Goal: Information Seeking & Learning: Learn about a topic

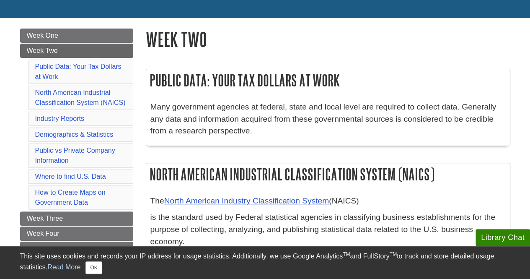
scroll to position [84, 0]
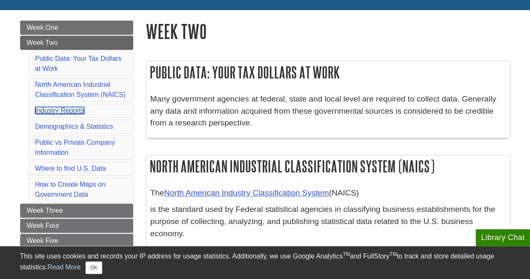
click at [56, 109] on link "Industry Reports" at bounding box center [59, 110] width 49 height 7
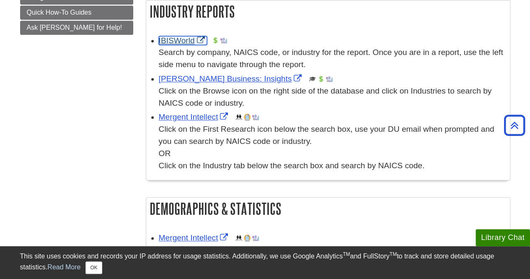
click at [181, 39] on link "IBISWorld" at bounding box center [183, 40] width 48 height 9
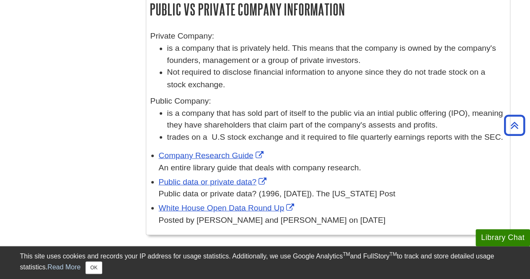
scroll to position [723, 0]
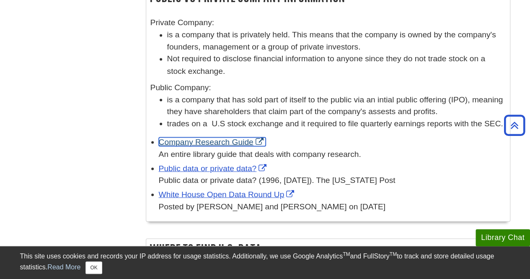
click at [209, 137] on link "Company Research Guide" at bounding box center [212, 141] width 107 height 9
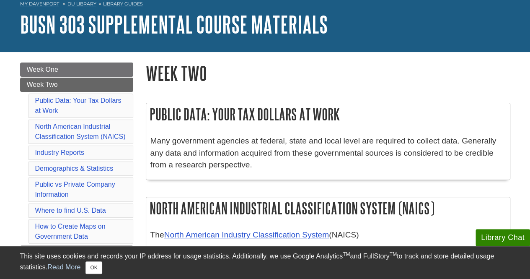
scroll to position [84, 0]
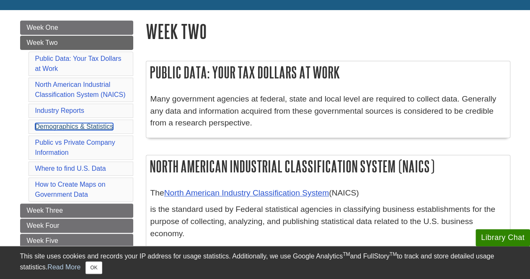
click at [66, 124] on link "Demographics & Statistics" at bounding box center [74, 126] width 78 height 7
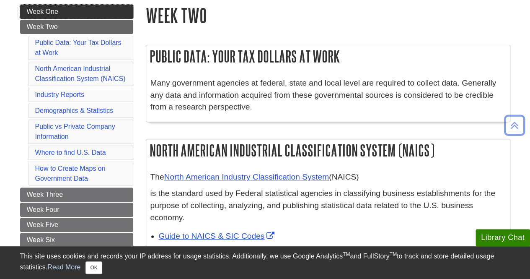
scroll to position [84, 0]
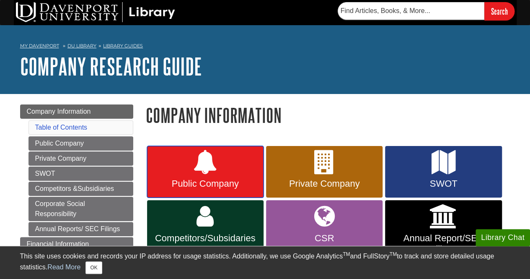
click at [200, 165] on icon at bounding box center [205, 162] width 24 height 24
click at [182, 174] on link "Public Company" at bounding box center [205, 172] width 117 height 52
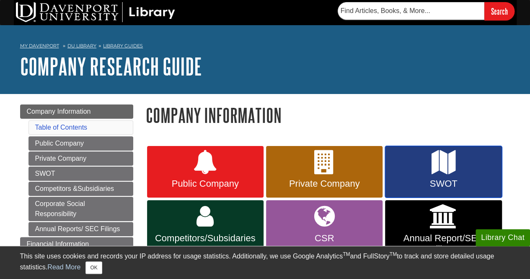
click at [422, 167] on link "SWOT" at bounding box center [443, 172] width 117 height 52
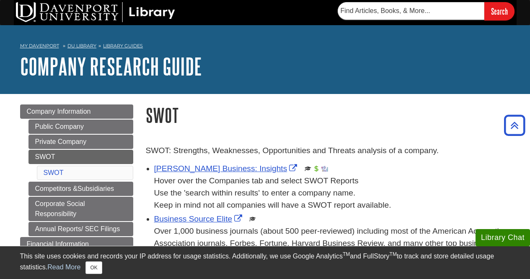
scroll to position [126, 0]
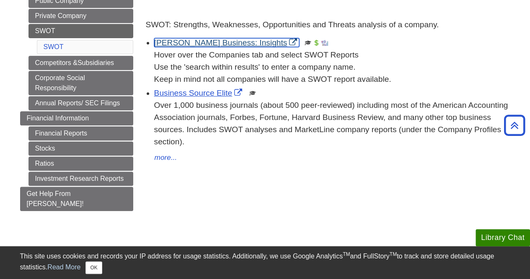
click at [194, 46] on link "[PERSON_NAME] Business: Insights" at bounding box center [226, 42] width 145 height 9
click at [194, 42] on link "[PERSON_NAME] Business: Insights" at bounding box center [226, 42] width 145 height 9
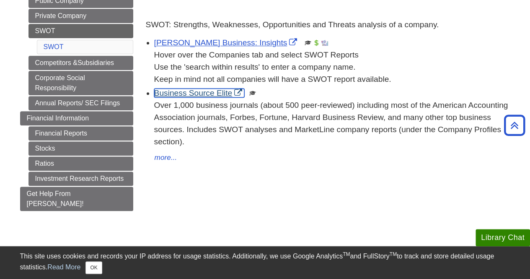
click at [199, 93] on link "Business Source Elite" at bounding box center [199, 92] width 91 height 9
click at [158, 157] on button "more..." at bounding box center [165, 158] width 23 height 12
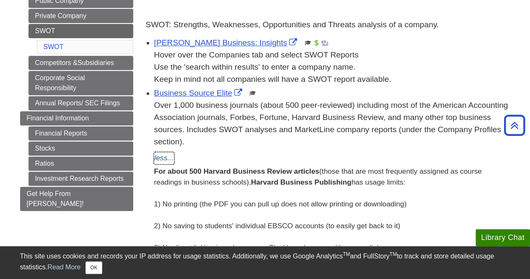
click at [165, 159] on button "less..." at bounding box center [164, 158] width 20 height 12
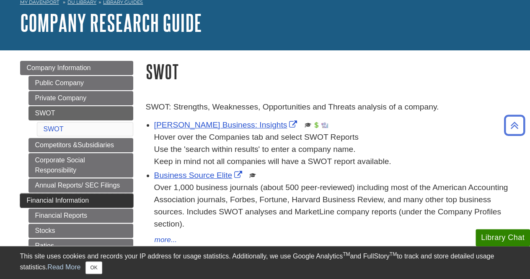
scroll to position [42, 0]
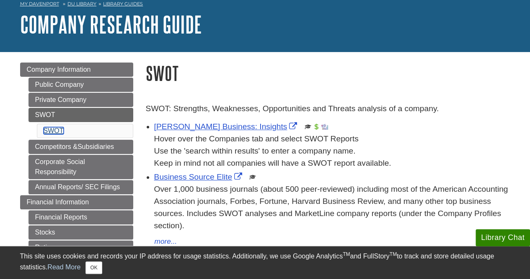
click at [52, 130] on link "SWOT" at bounding box center [54, 130] width 20 height 7
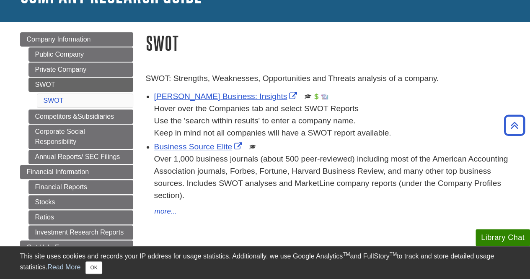
scroll to position [61, 0]
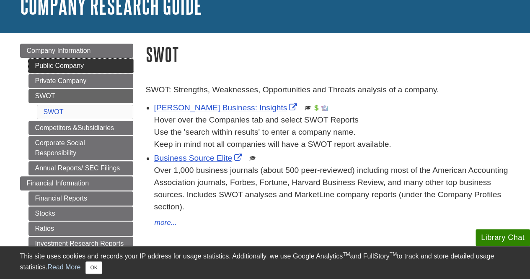
click at [66, 64] on link "Public Company" at bounding box center [81, 66] width 105 height 14
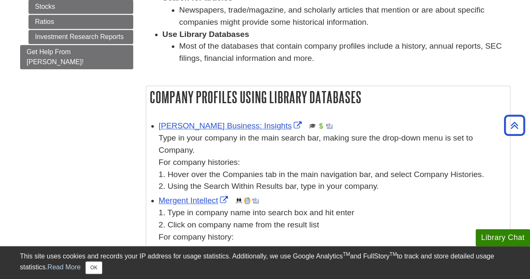
scroll to position [335, 0]
